Goal: Information Seeking & Learning: Check status

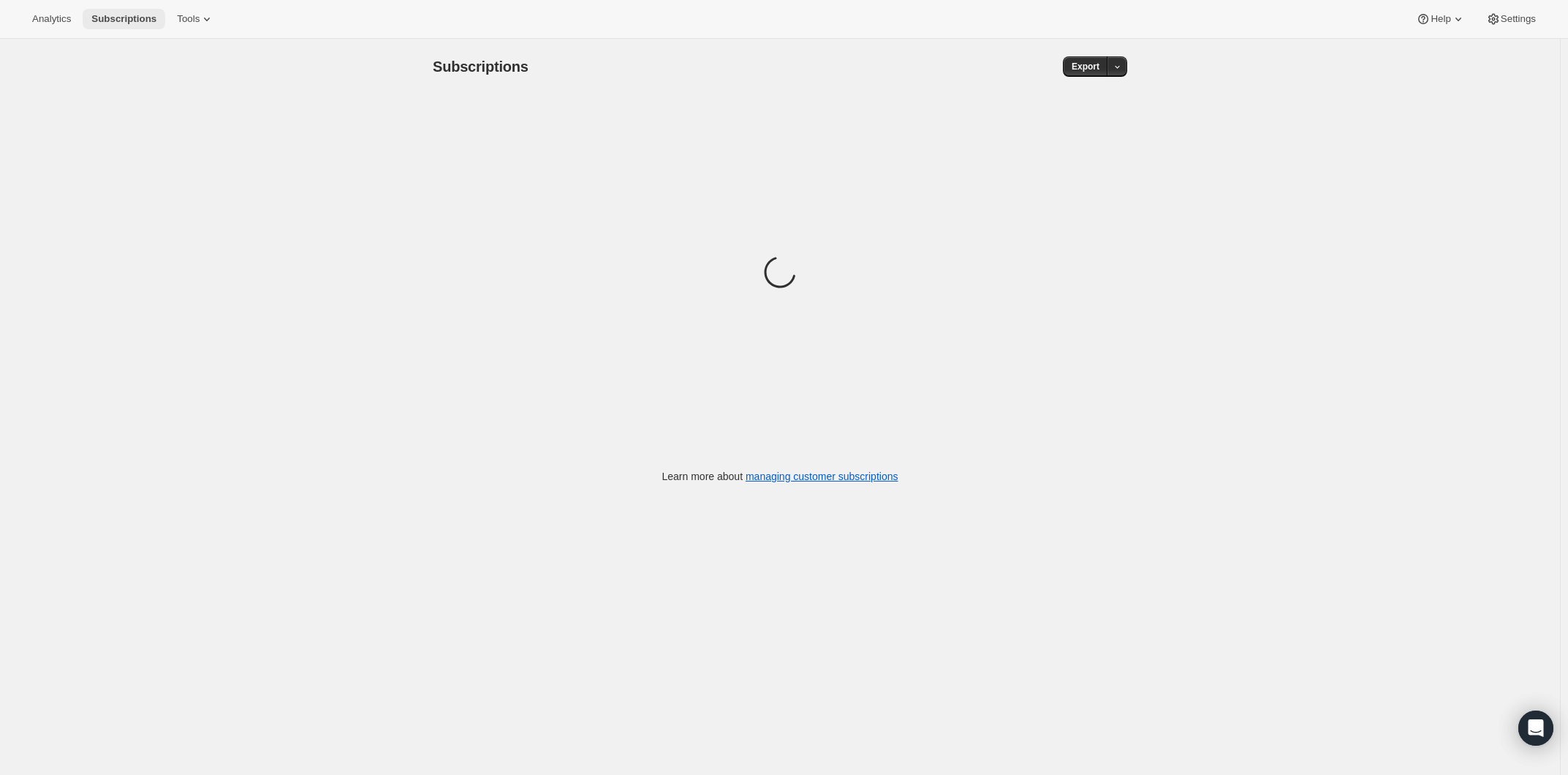
click at [154, 14] on span "Subscriptions" at bounding box center [124, 19] width 65 height 12
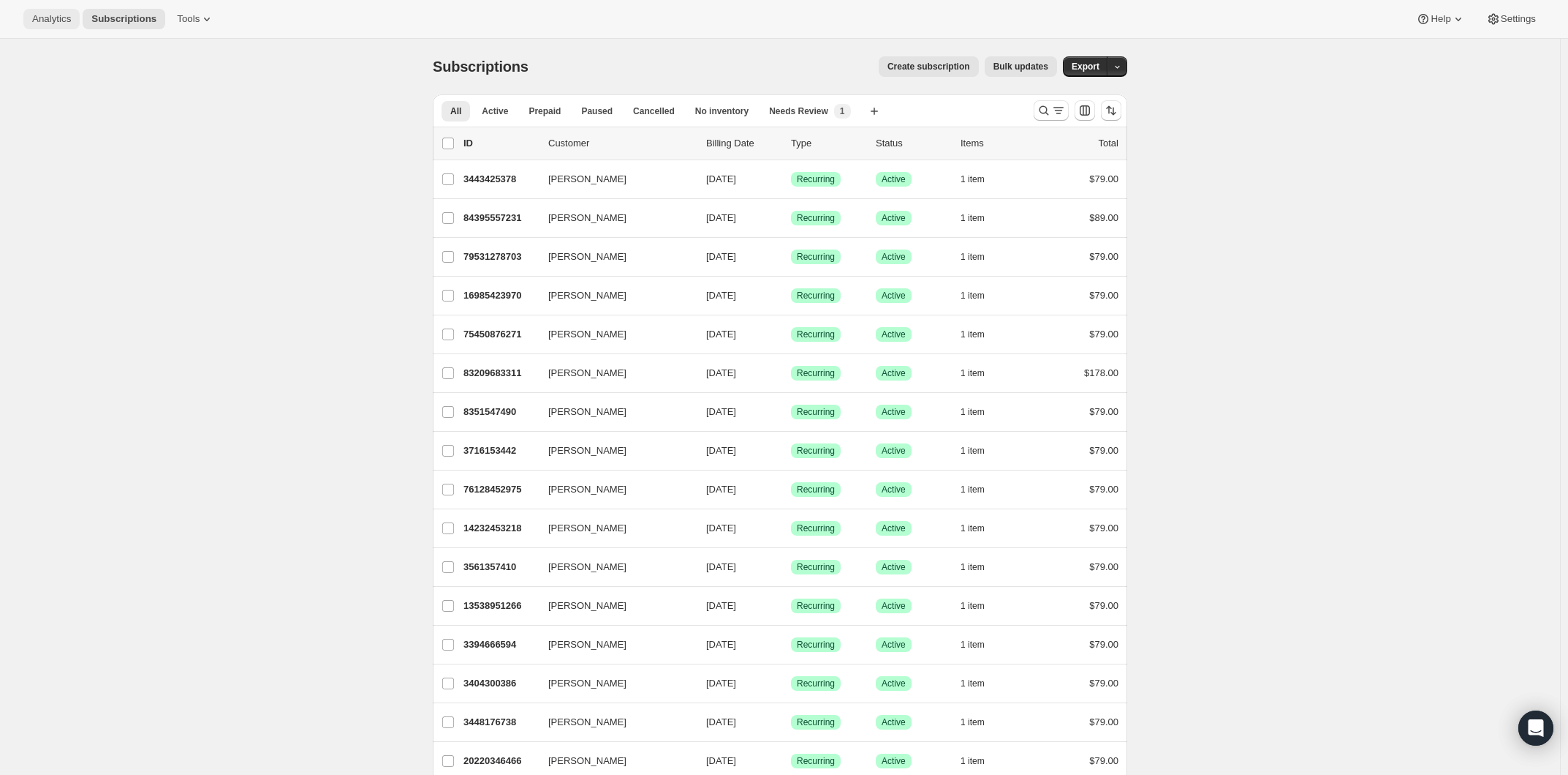
click at [70, 20] on span "Analytics" at bounding box center [52, 19] width 39 height 12
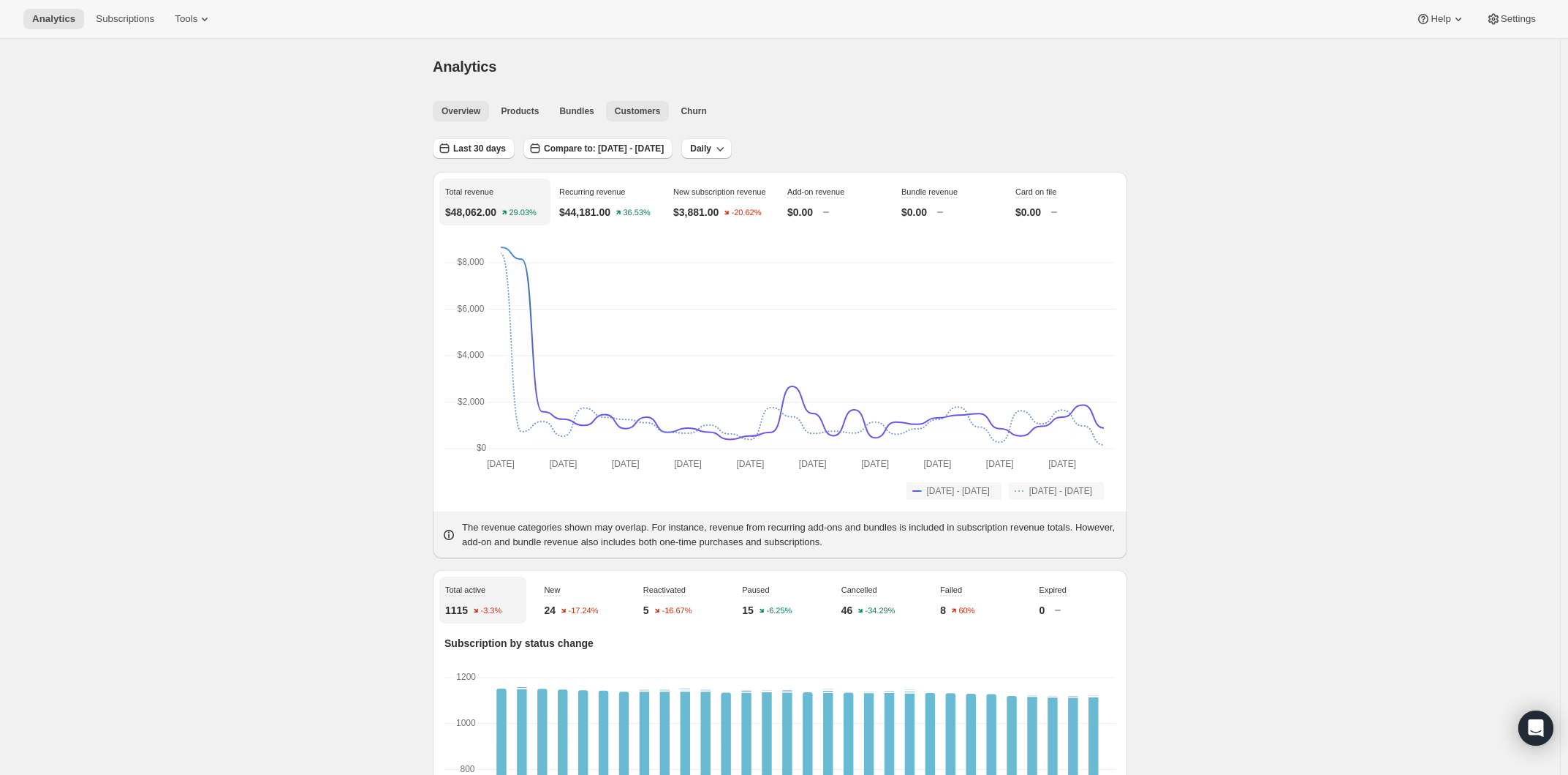
click at [641, 107] on span "Customers" at bounding box center [638, 111] width 46 height 12
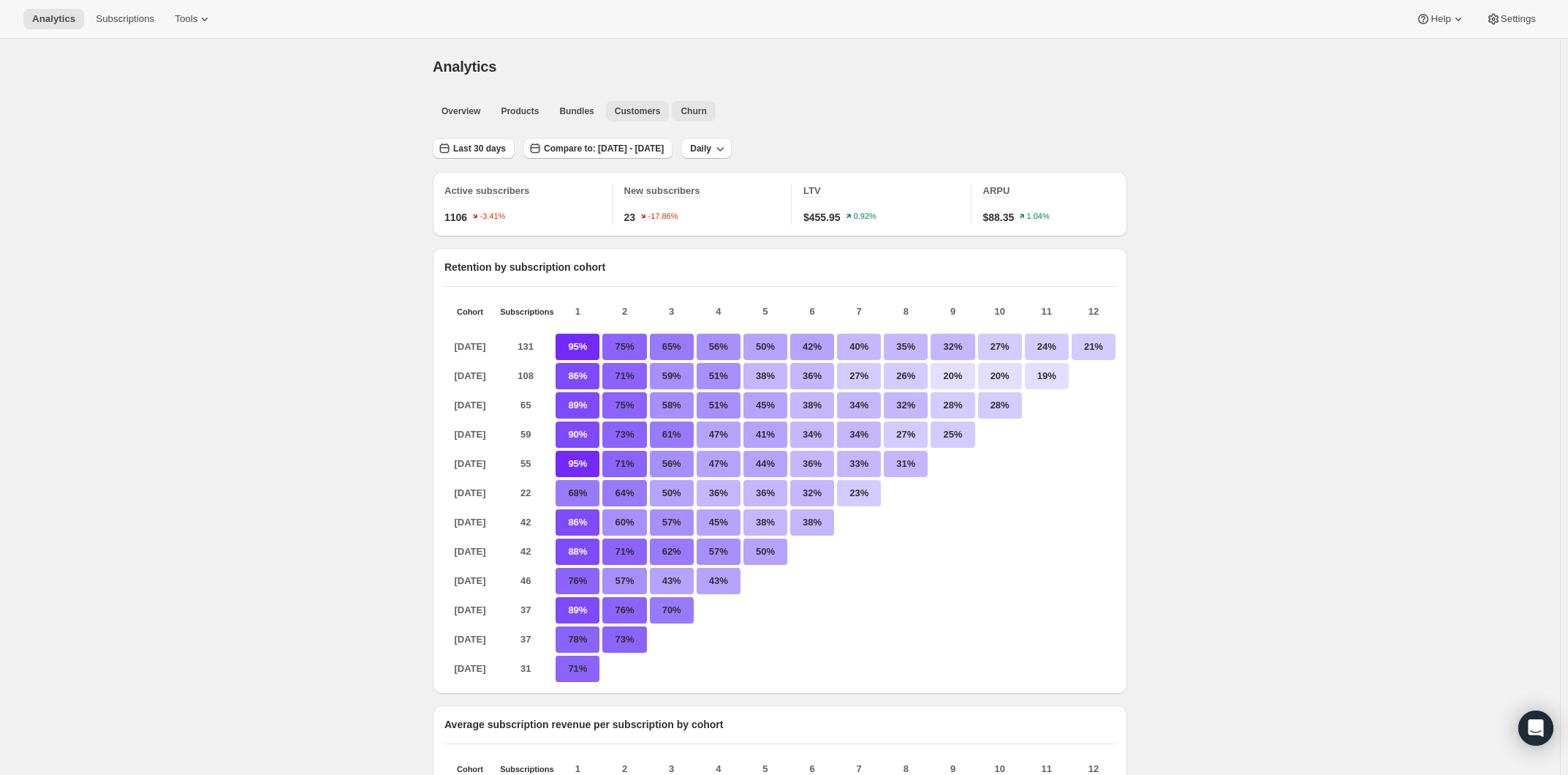
click at [699, 103] on button "Churn" at bounding box center [693, 111] width 43 height 20
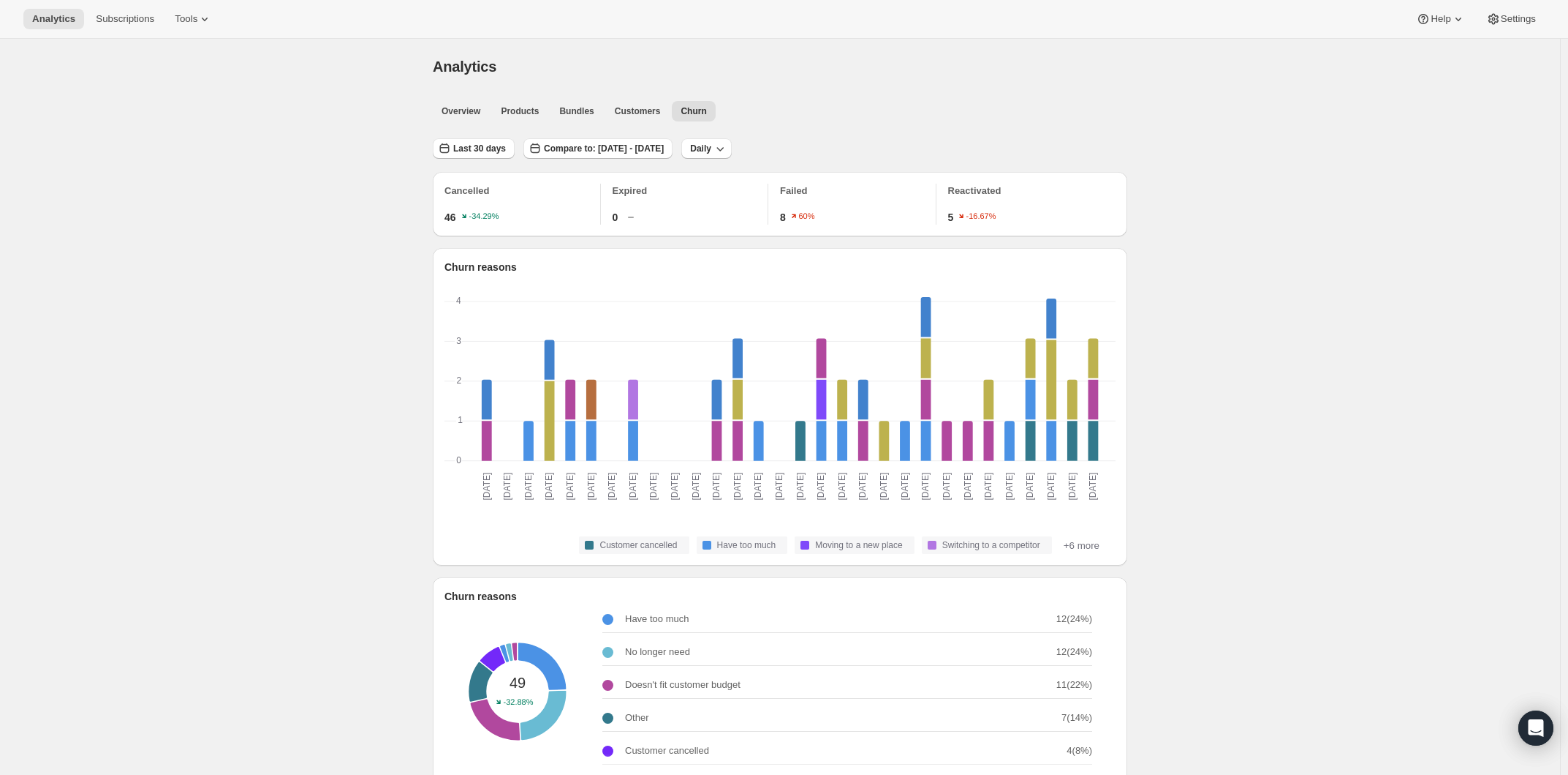
click at [494, 107] on ul "Overview Products Bundles Customers Churn More views" at bounding box center [775, 110] width 692 height 20
click at [480, 110] on span "Overview" at bounding box center [461, 111] width 39 height 12
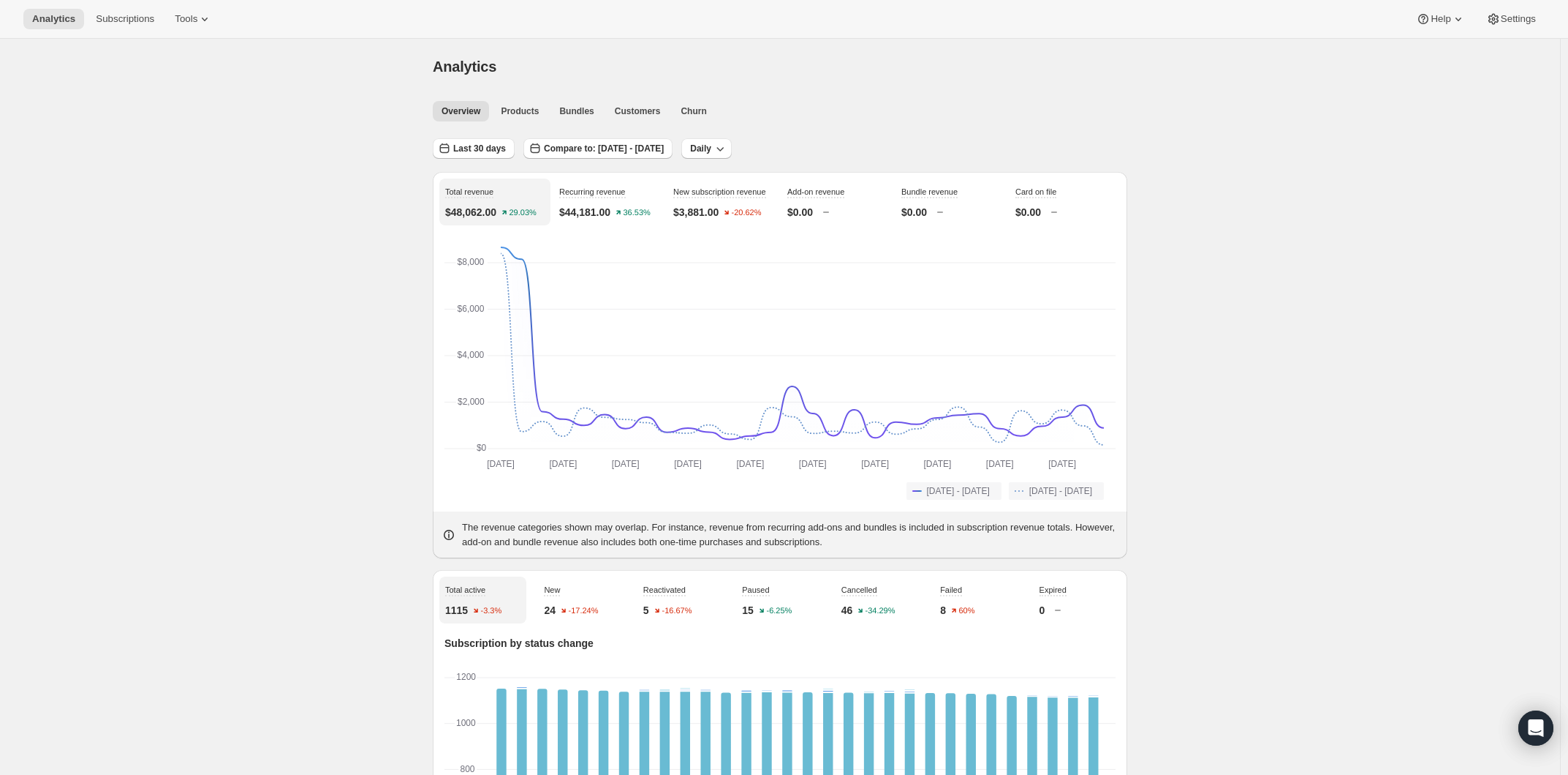
click at [485, 137] on div "Last 30 days Compare to: [DATE] - [DATE] Daily" at bounding box center [780, 143] width 695 height 34
drag, startPoint x: 487, startPoint y: 145, endPoint x: 485, endPoint y: 136, distance: 9.2
click at [487, 144] on span "Last 30 days" at bounding box center [479, 148] width 52 height 12
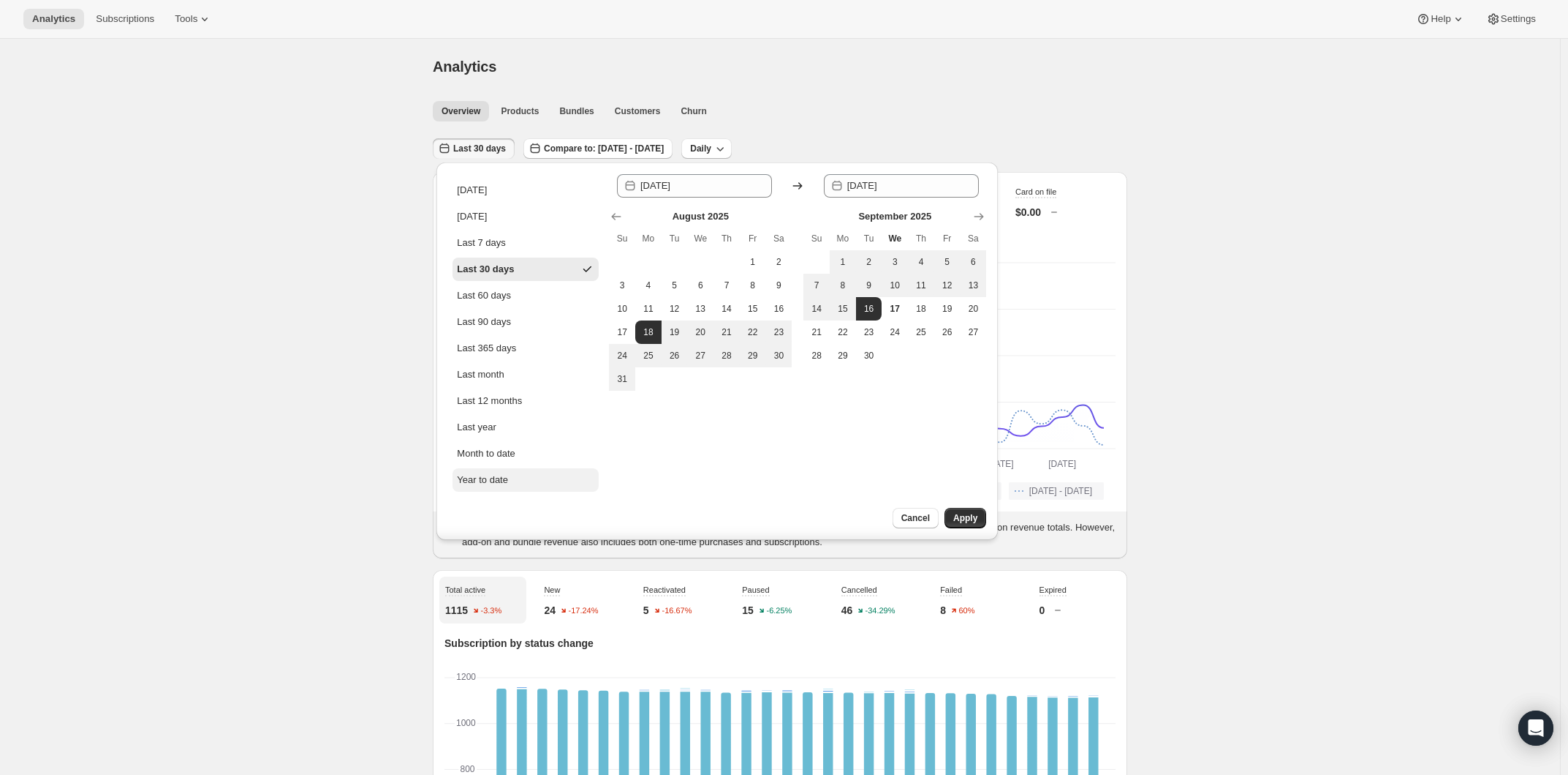
click at [506, 478] on div "Year to date" at bounding box center [482, 480] width 51 height 15
type input "[DATE]"
click at [952, 516] on button "Apply" at bounding box center [965, 517] width 41 height 20
